Goal: Find specific page/section: Find specific page/section

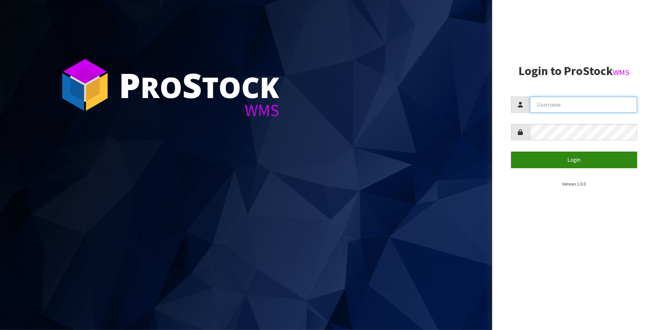
type input "IMAGING"
click at [593, 160] on button "Login" at bounding box center [574, 160] width 126 height 16
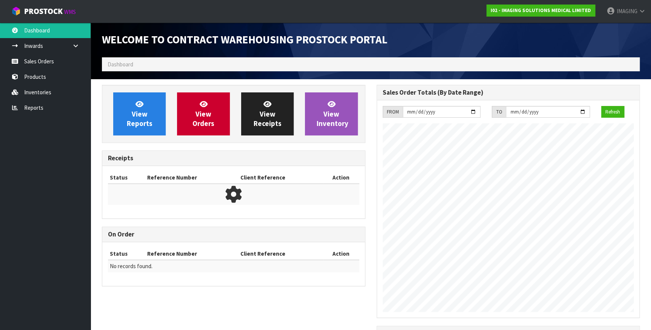
scroll to position [385, 274]
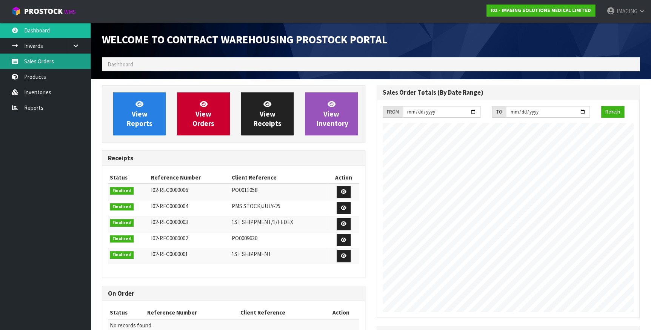
click at [42, 60] on link "Sales Orders" at bounding box center [45, 61] width 91 height 15
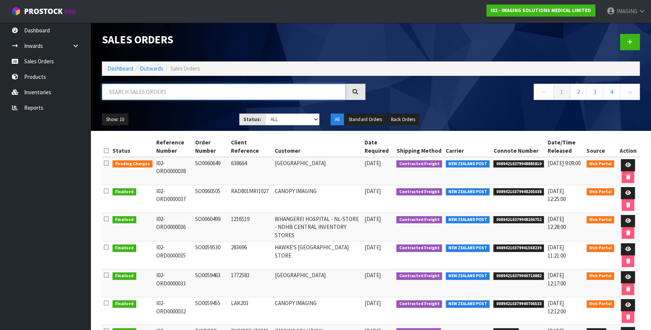
click at [161, 93] on input "text" at bounding box center [224, 92] width 244 height 16
